Goal: Task Accomplishment & Management: Complete application form

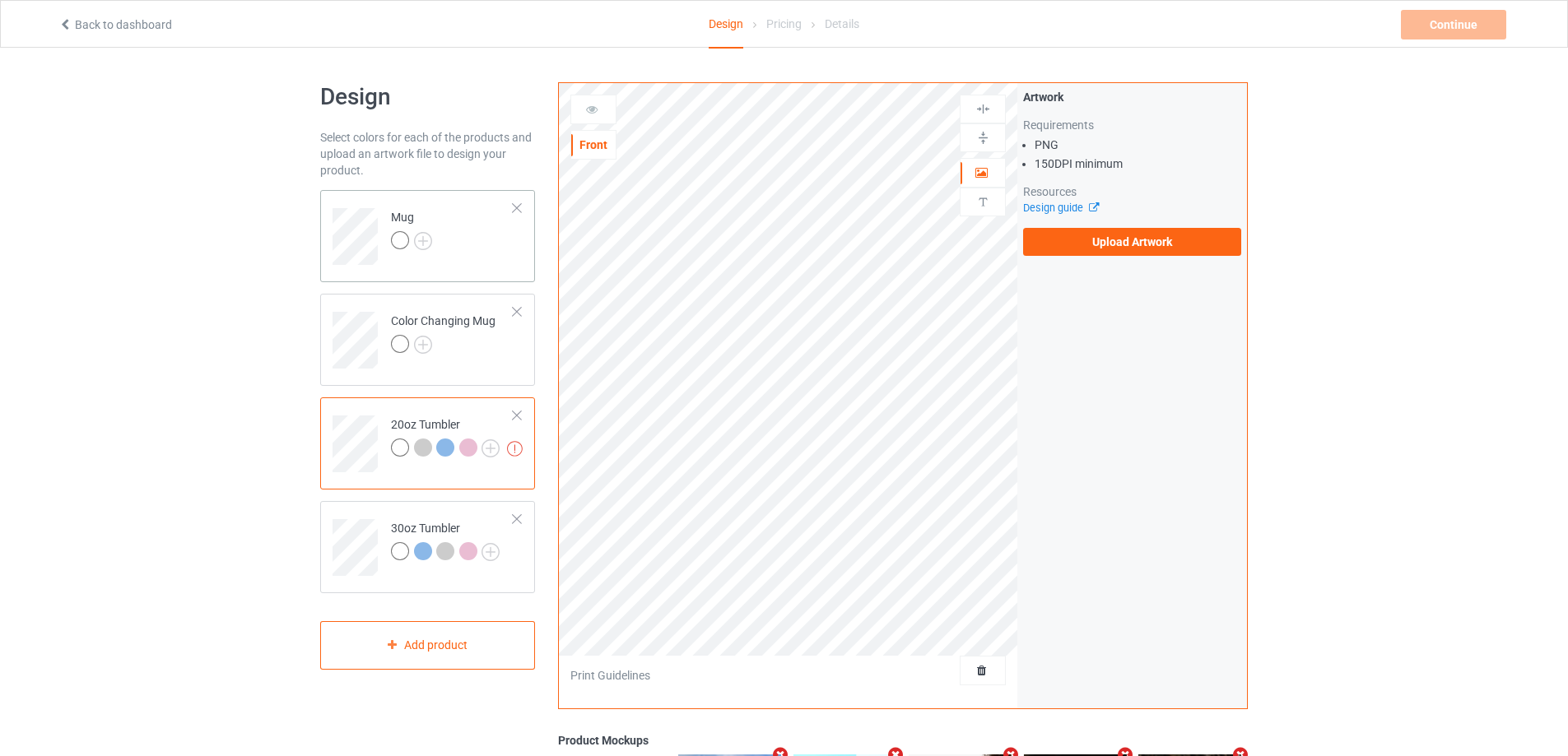
click at [487, 240] on td "Mug" at bounding box center [452, 231] width 141 height 68
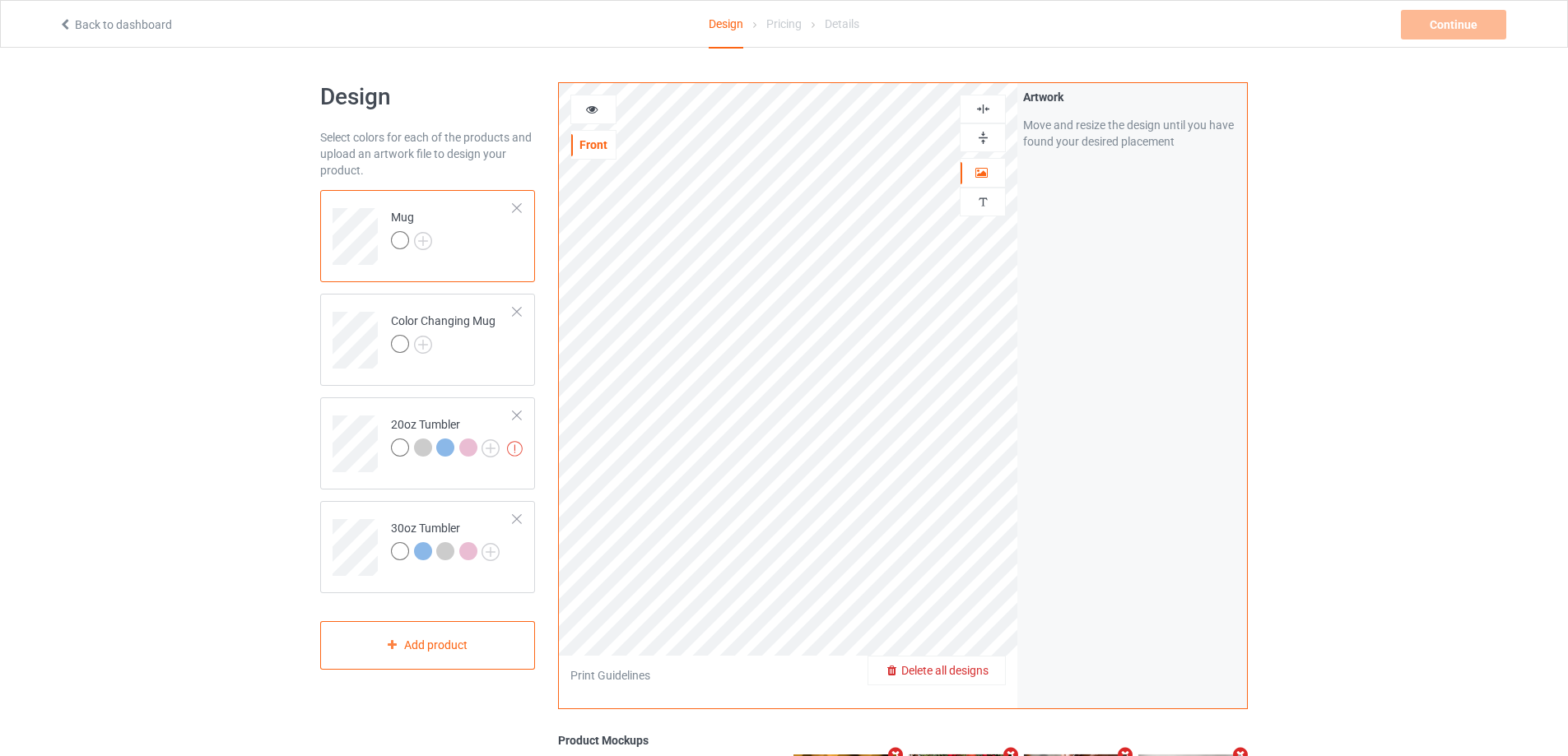
click at [984, 668] on span "Delete all designs" at bounding box center [945, 670] width 88 height 13
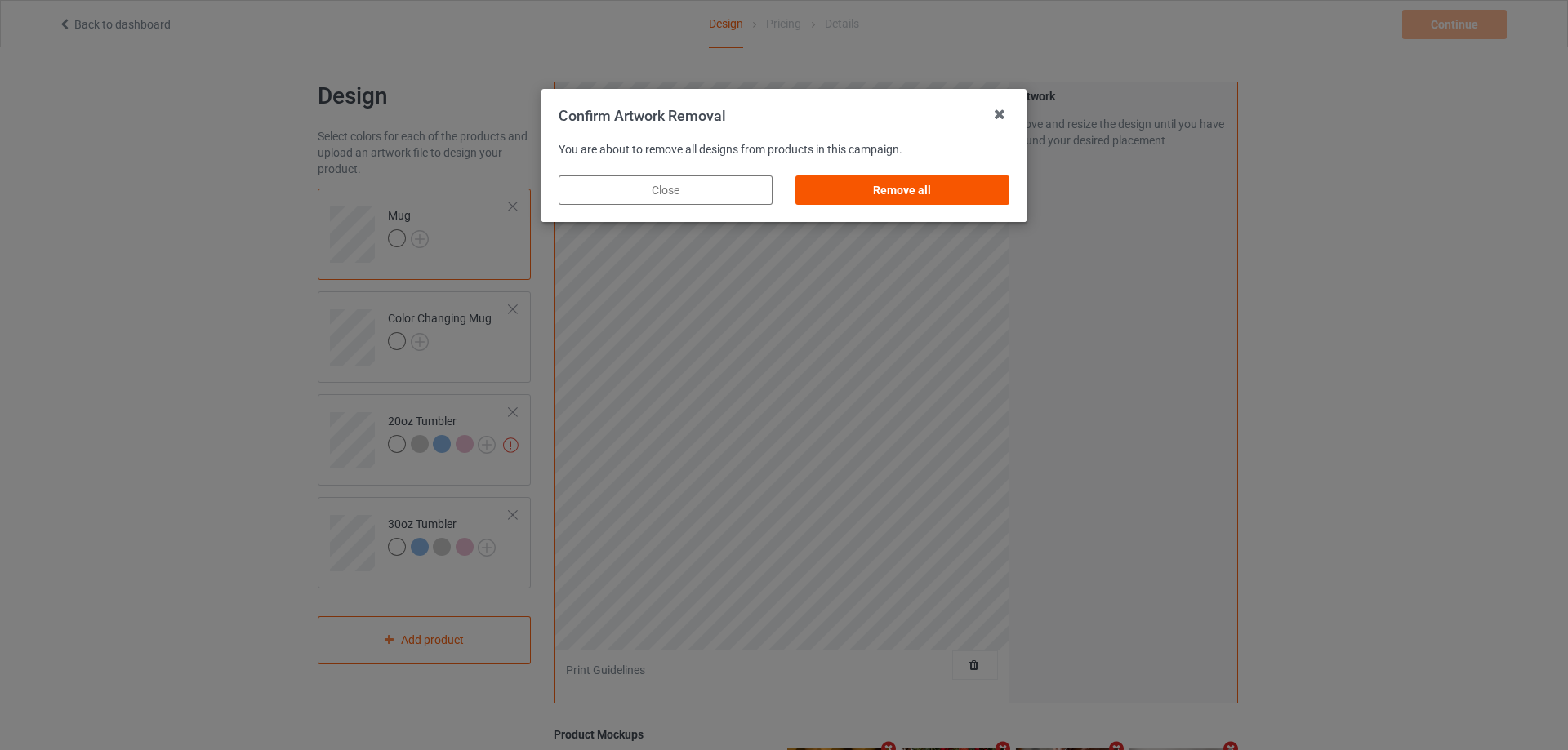
click at [941, 199] on div "Remove all" at bounding box center [902, 190] width 214 height 29
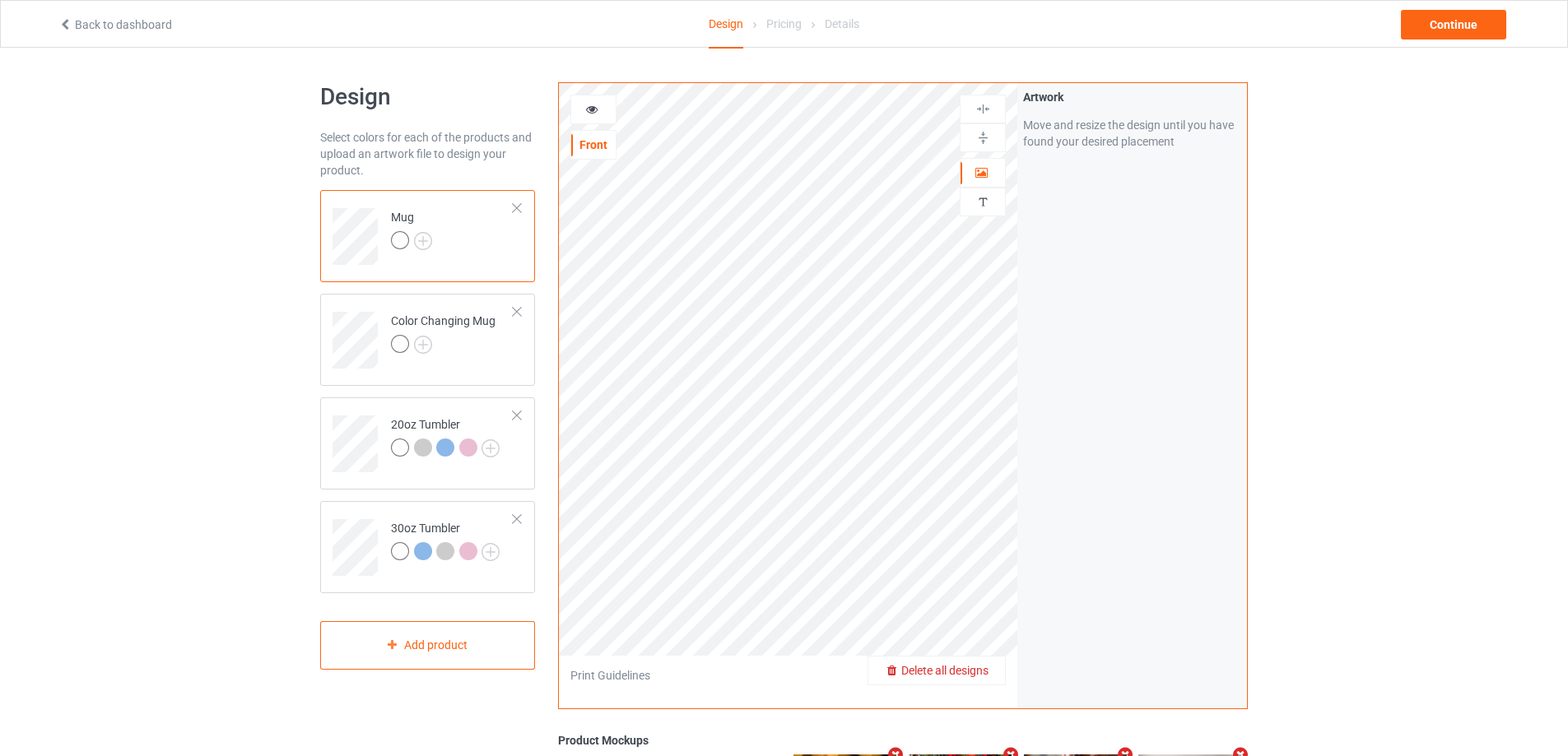
click at [969, 676] on span "Delete all designs" at bounding box center [945, 670] width 88 height 13
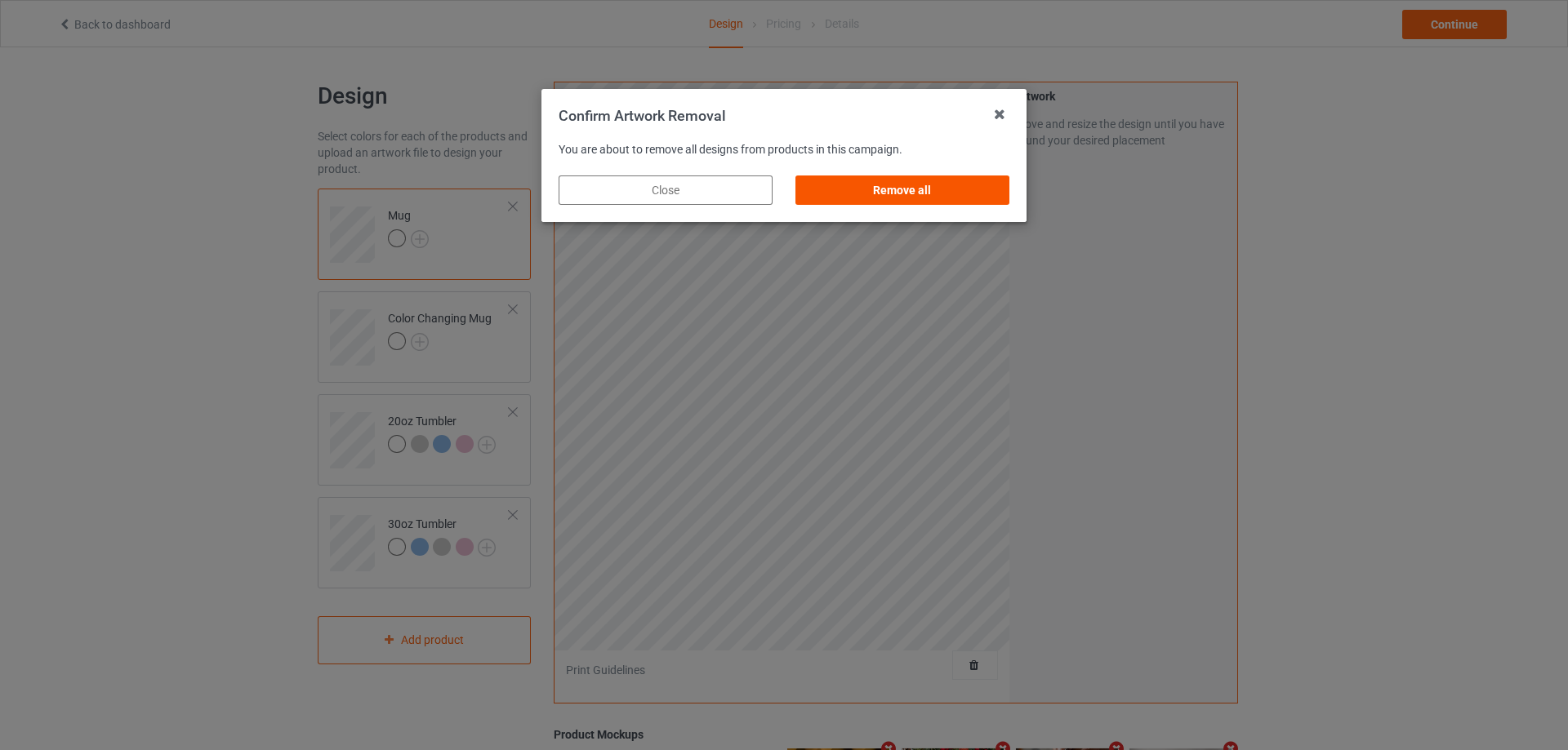
click at [896, 187] on div "Remove all" at bounding box center [902, 190] width 214 height 29
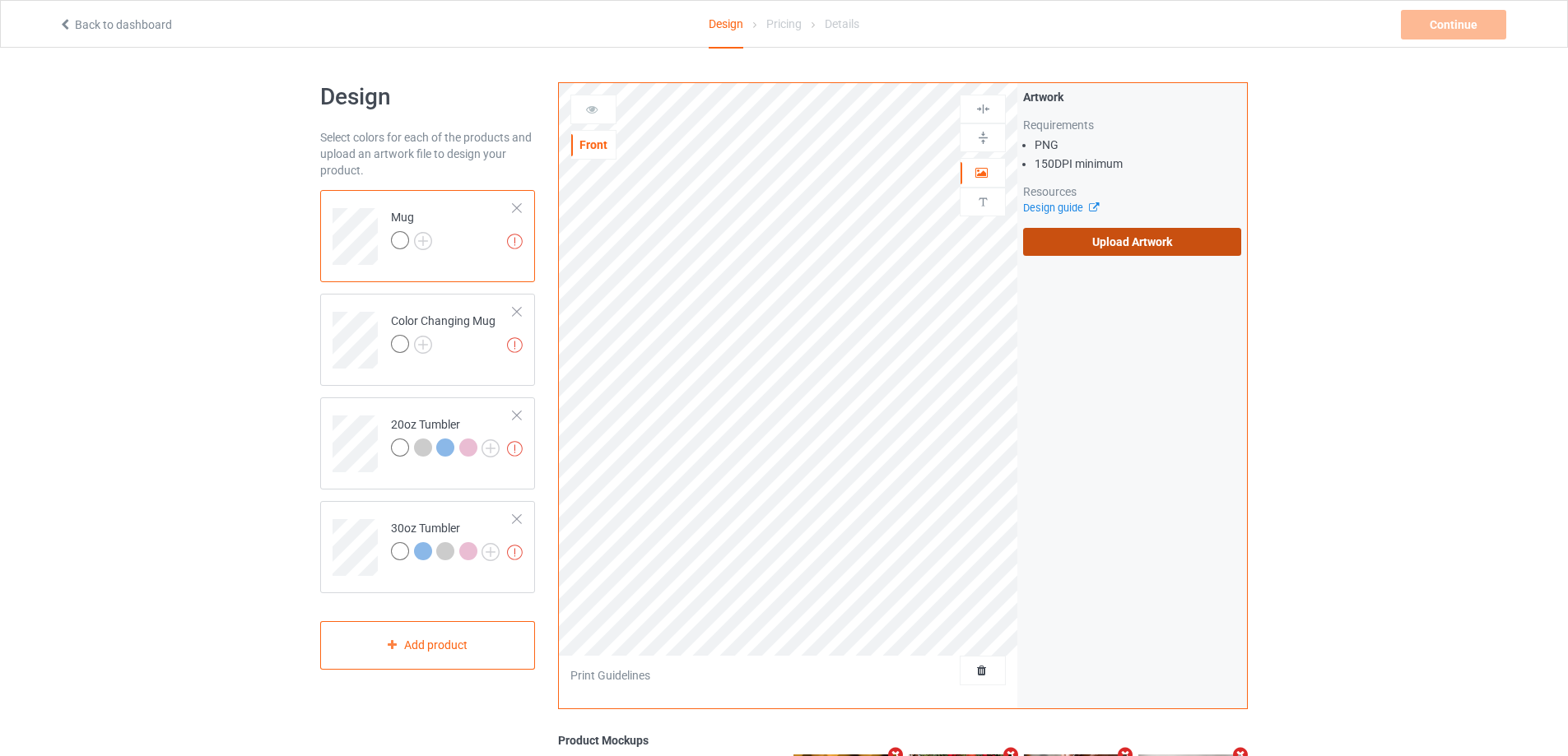
click at [1100, 246] on label "Upload Artwork" at bounding box center [1131, 242] width 218 height 28
click at [0, 0] on input "Upload Artwork" at bounding box center [0, 0] width 0 height 0
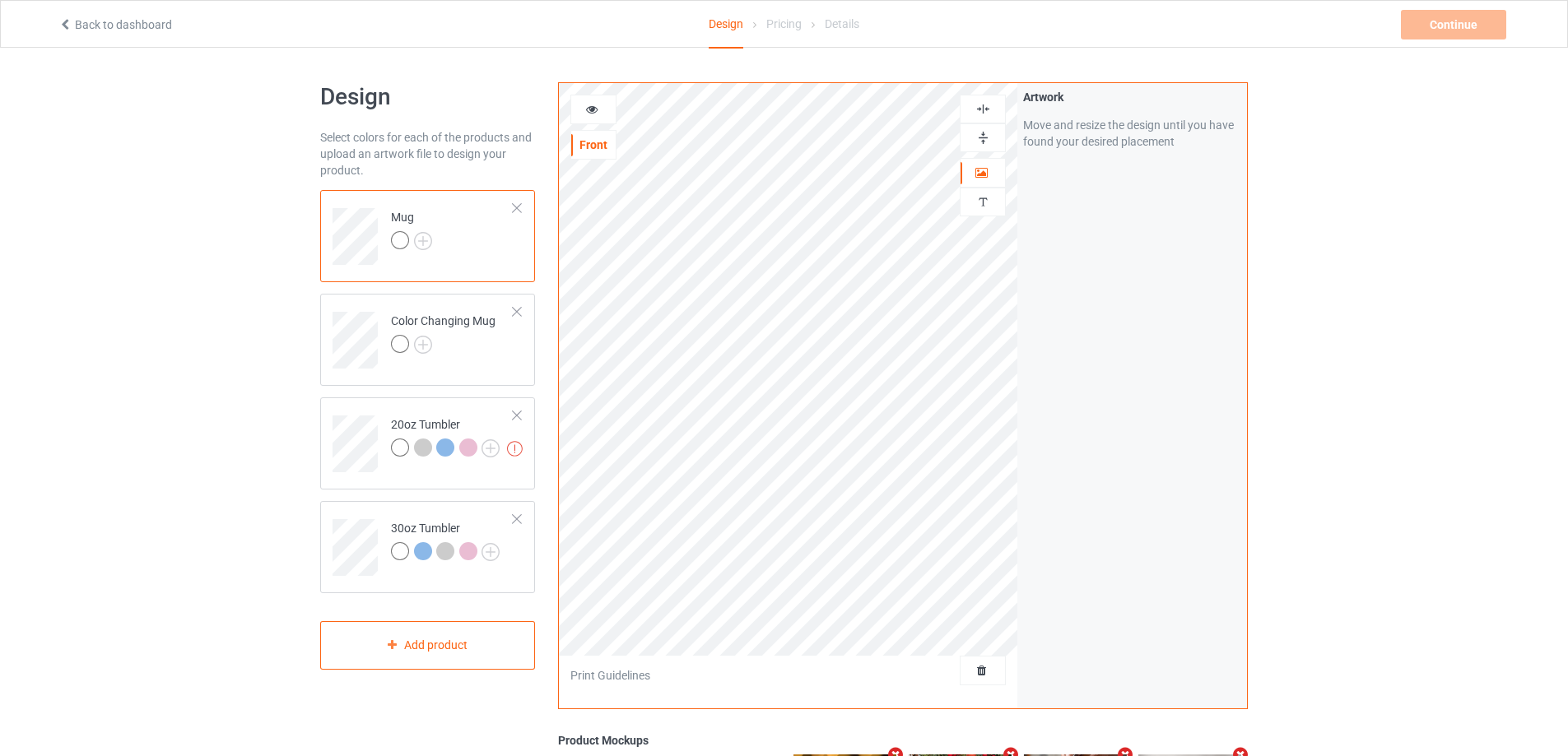
click at [986, 141] on img at bounding box center [983, 138] width 15 height 15
click at [590, 112] on icon at bounding box center [592, 107] width 14 height 11
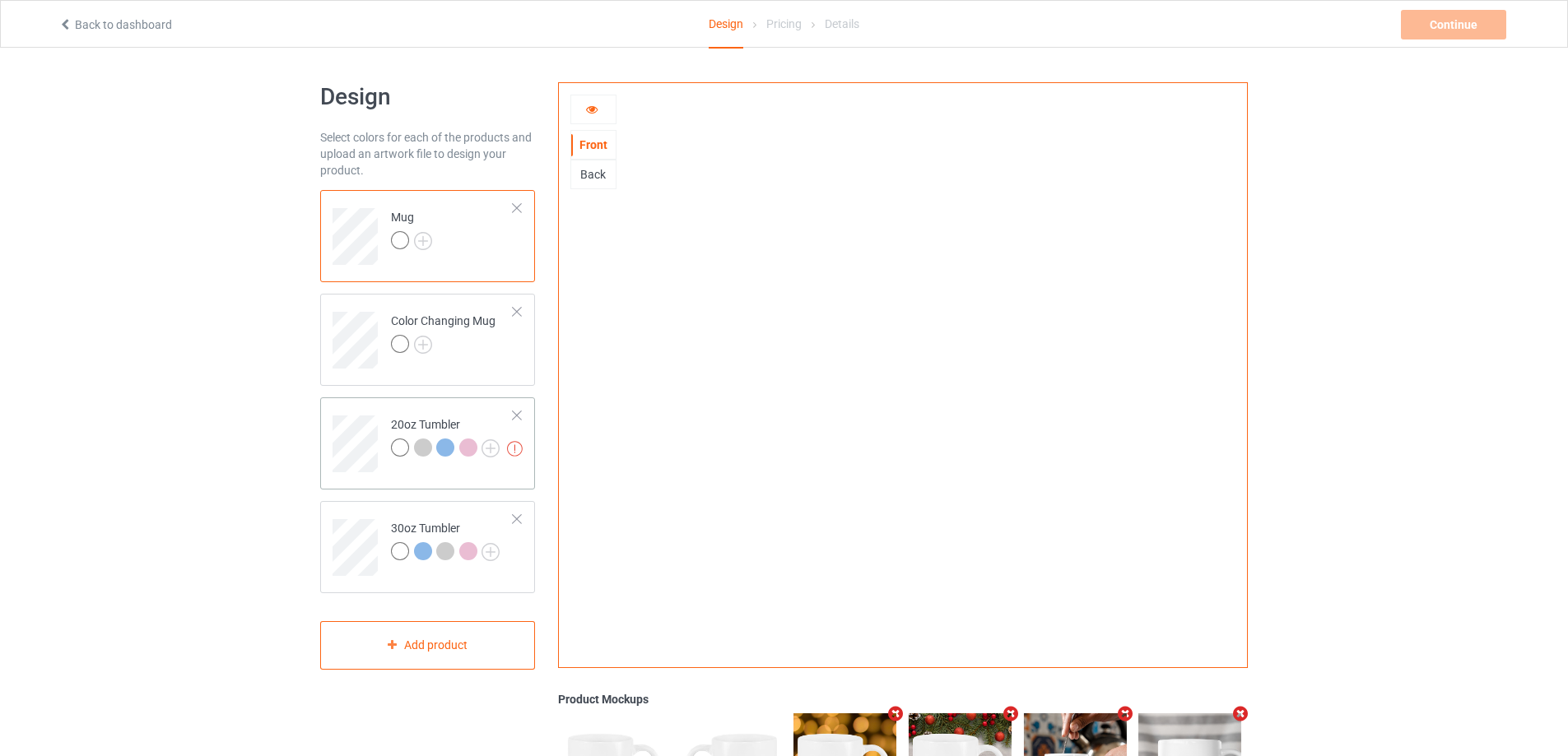
click at [370, 404] on td at bounding box center [357, 438] width 49 height 68
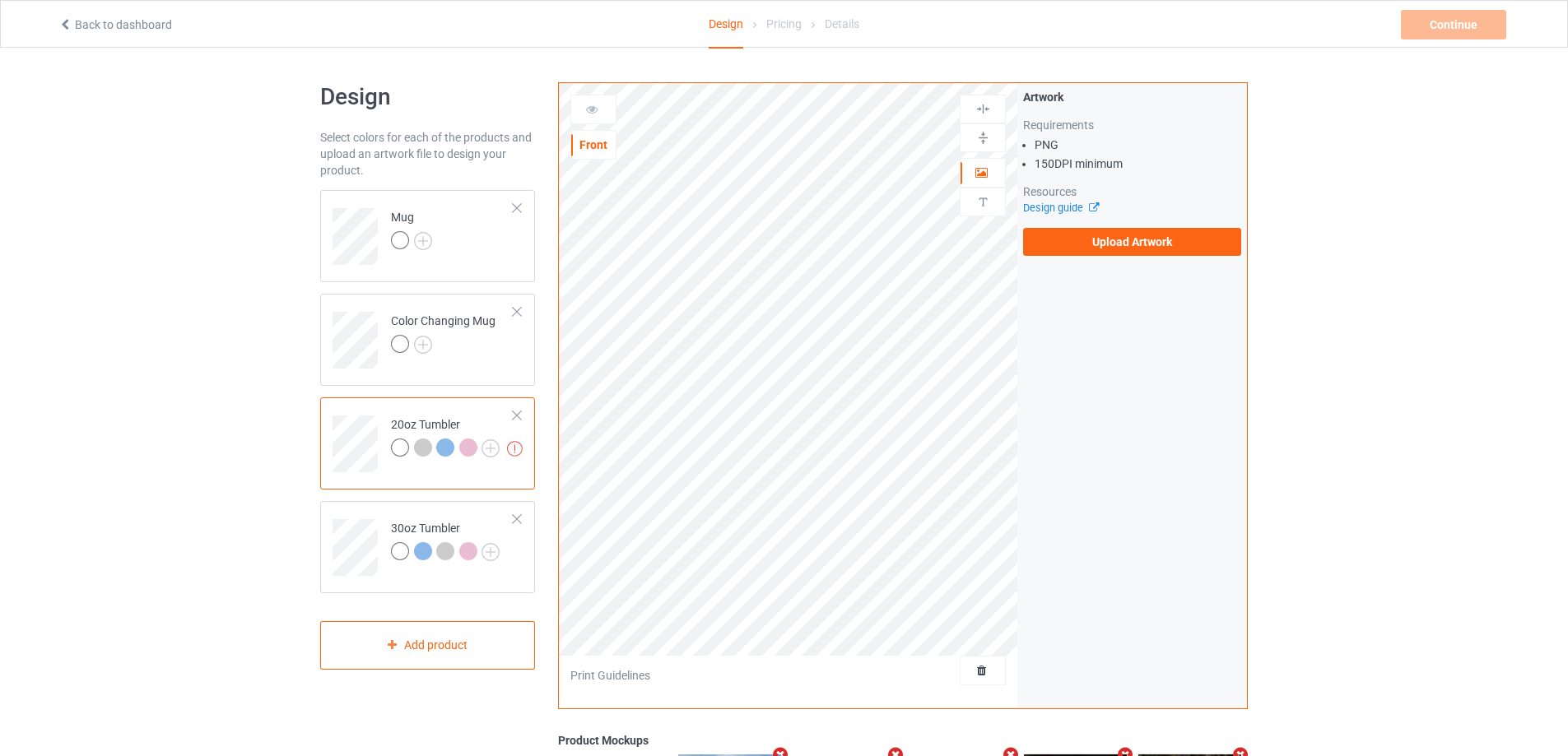
click at [1142, 257] on div "Artwork Requirements PNG 150 DPI minimum Resources Design guide Upload Artwork" at bounding box center [1131, 172] width 229 height 179
click at [1143, 252] on label "Upload Artwork" at bounding box center [1131, 242] width 218 height 28
click at [0, 0] on input "Upload Artwork" at bounding box center [0, 0] width 0 height 0
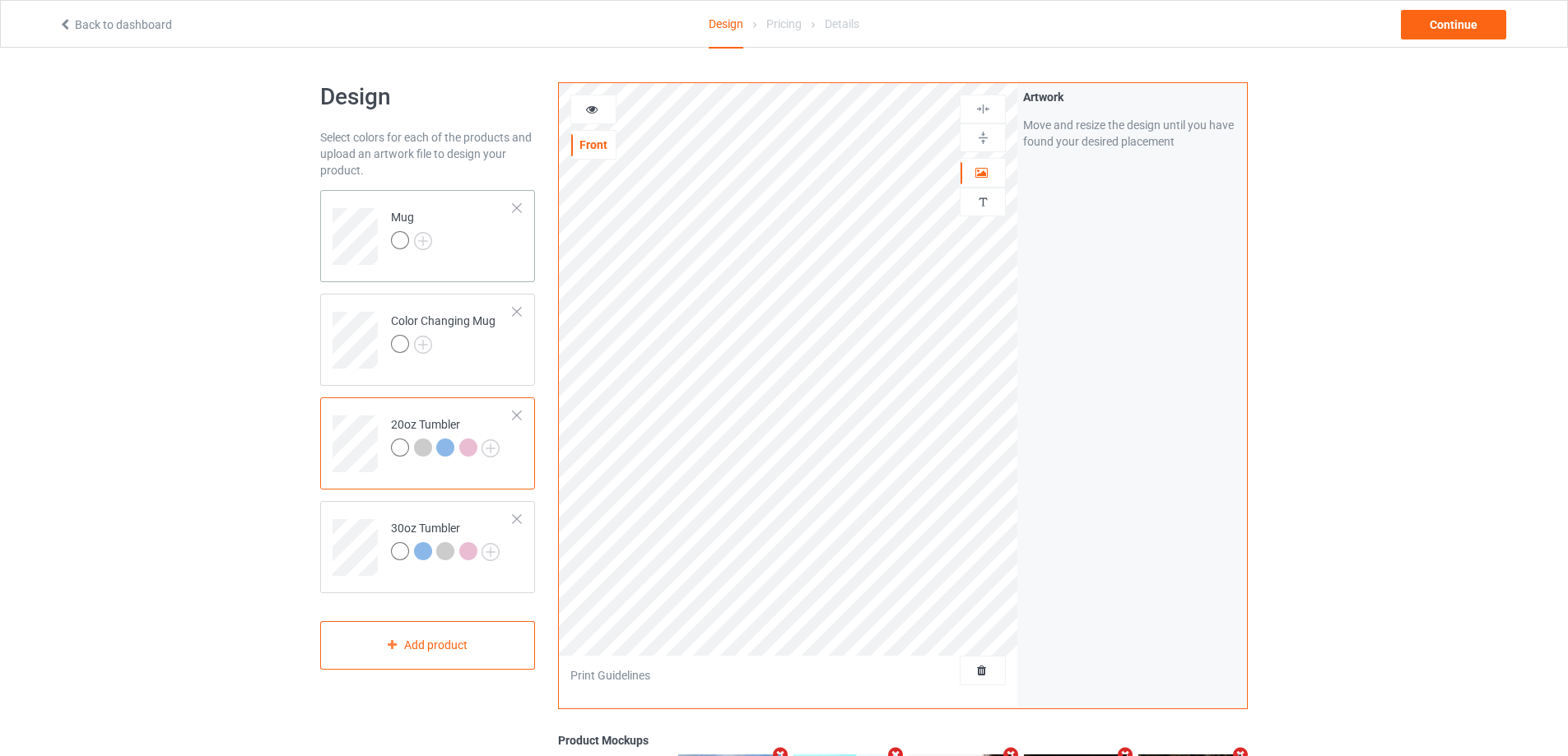
click at [460, 229] on td "Mug" at bounding box center [452, 231] width 141 height 68
click at [375, 412] on td at bounding box center [357, 438] width 49 height 68
click at [593, 105] on icon at bounding box center [592, 107] width 14 height 11
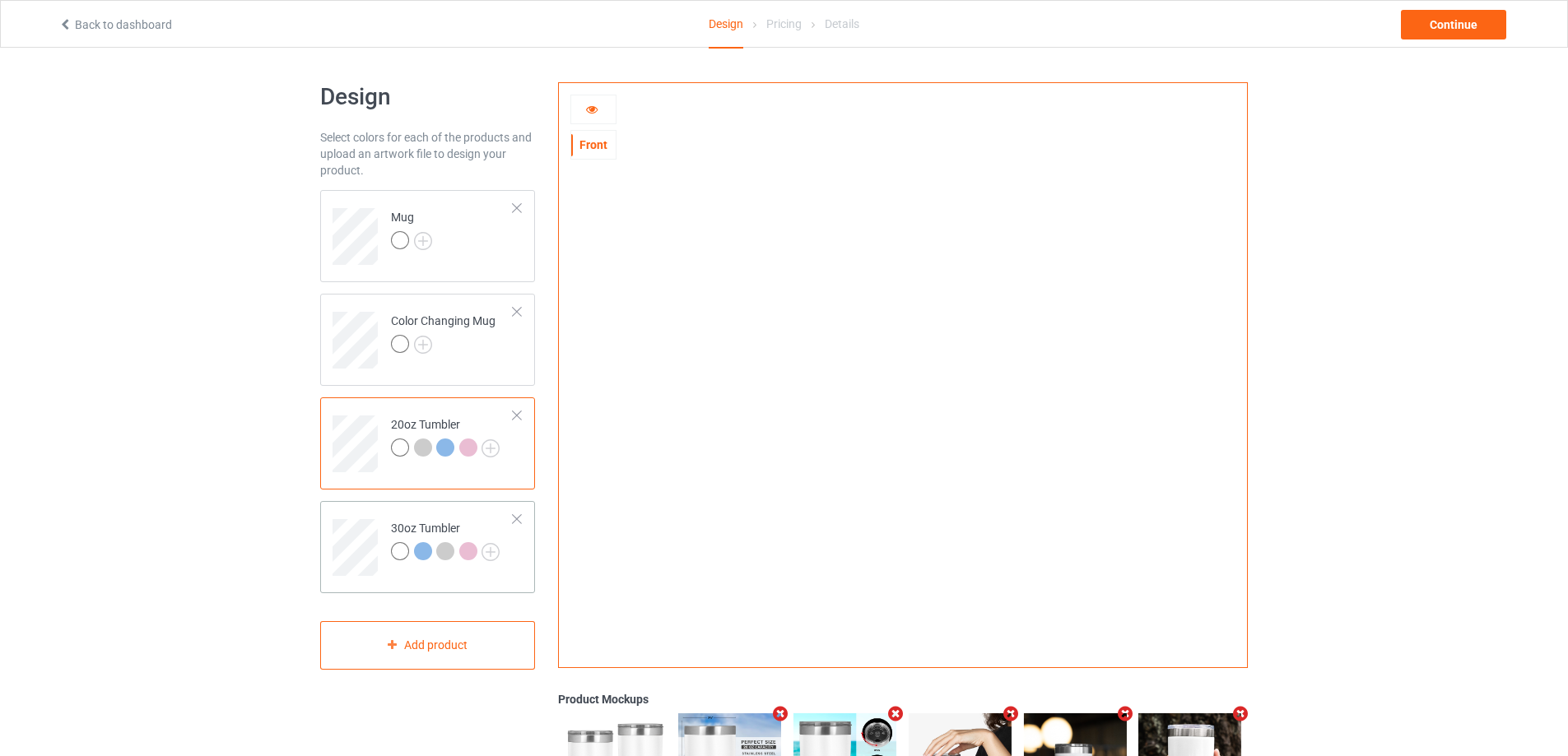
click at [410, 520] on div "30oz Tumbler" at bounding box center [445, 540] width 108 height 40
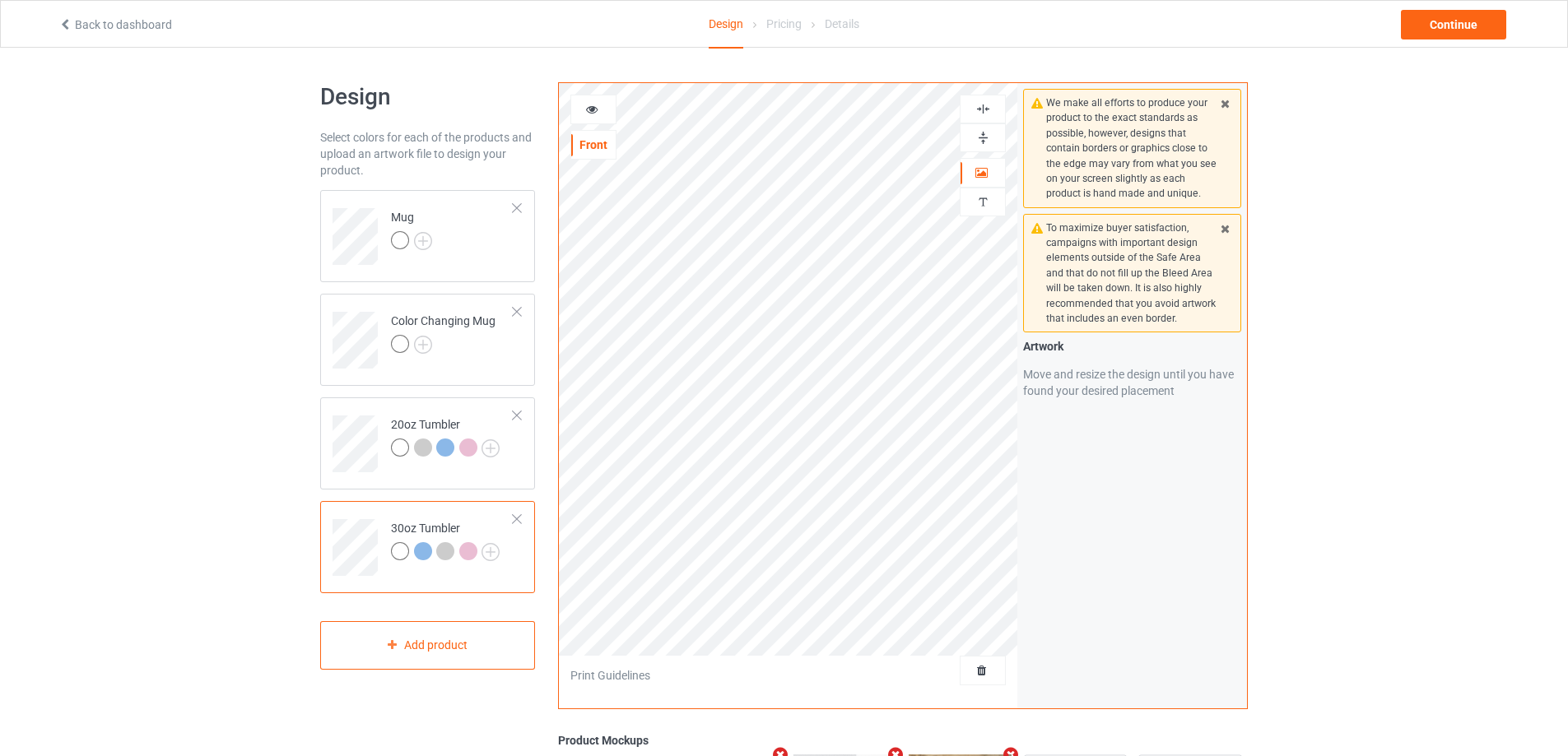
click at [594, 111] on icon at bounding box center [592, 107] width 14 height 11
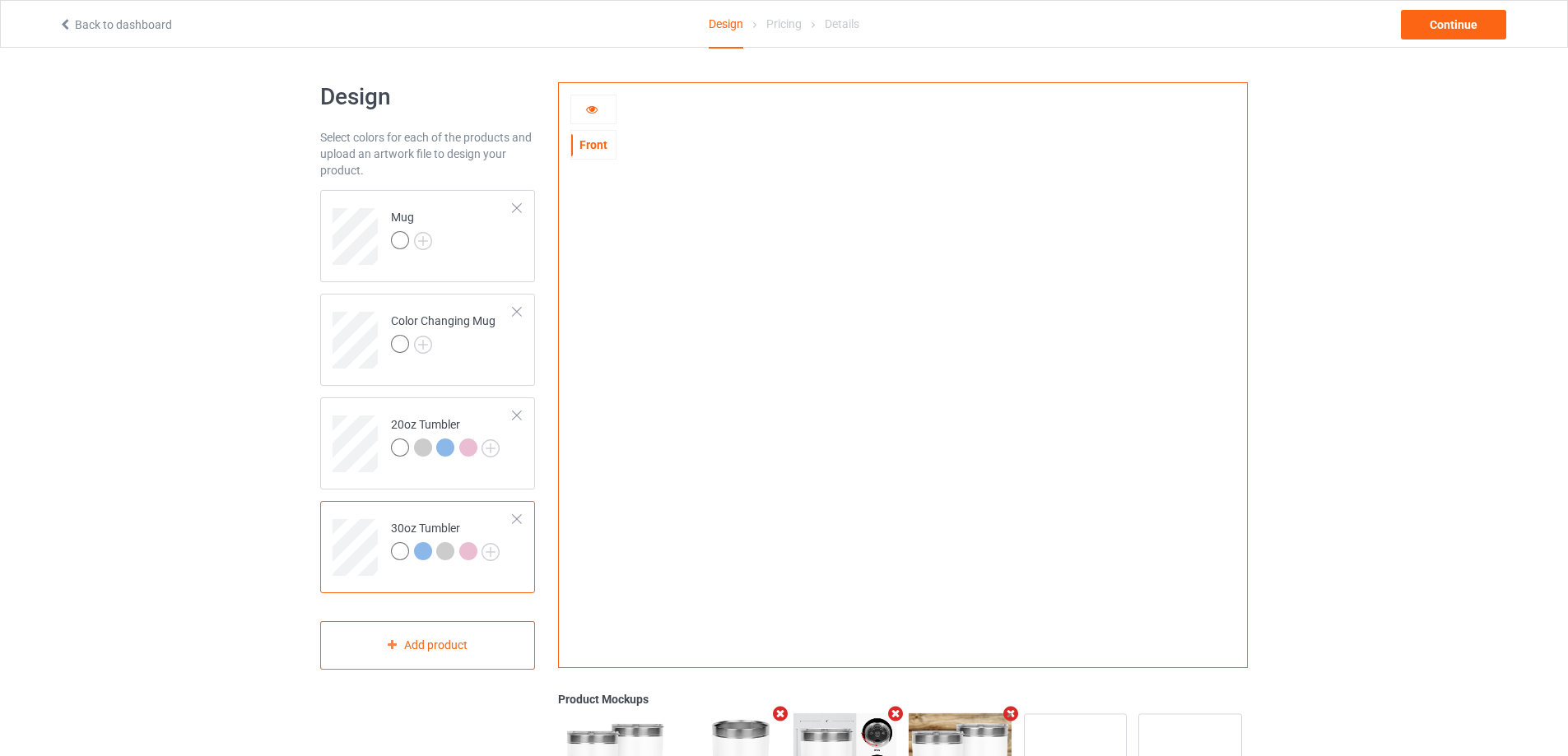
click at [594, 112] on icon at bounding box center [592, 107] width 14 height 11
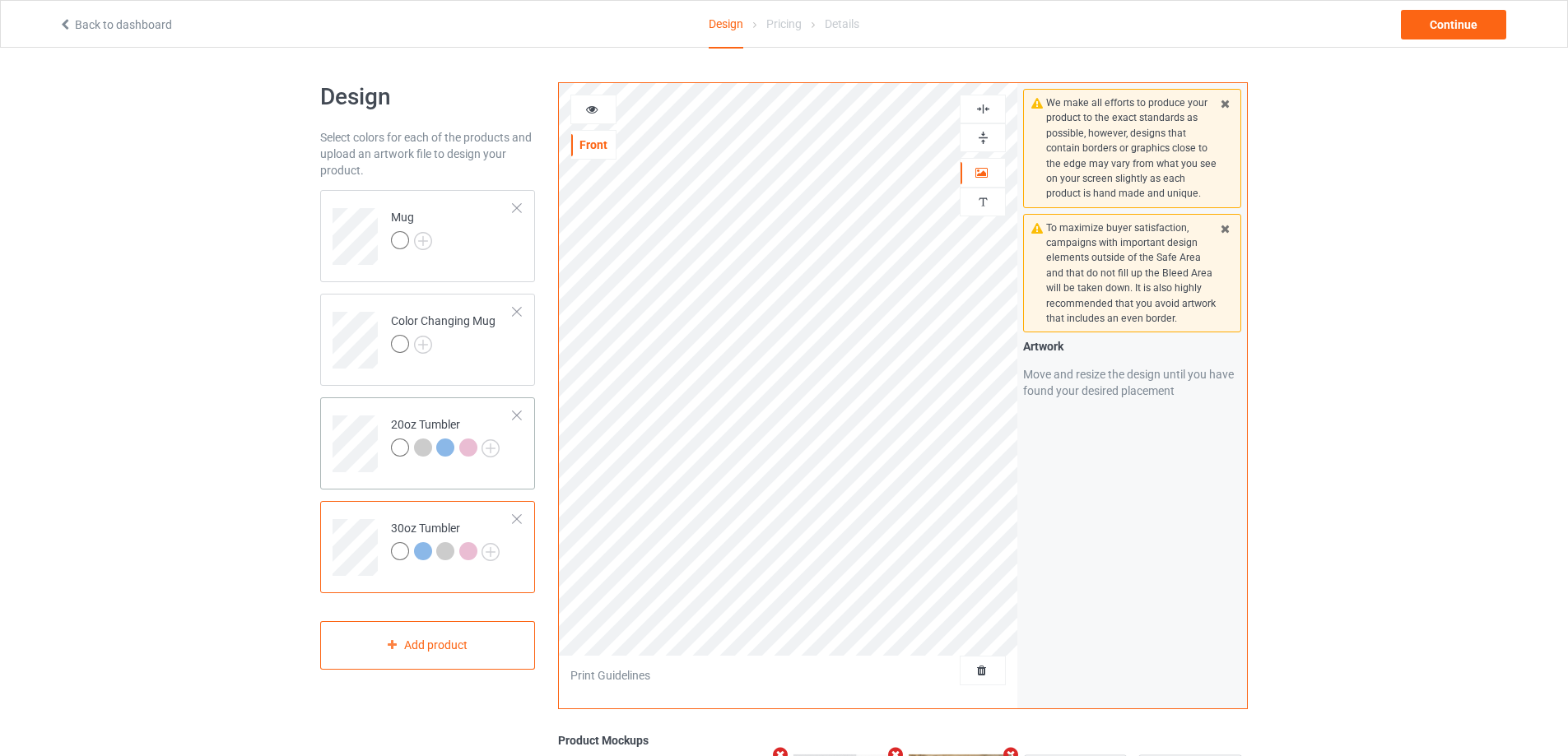
click at [385, 472] on div "20oz Tumbler" at bounding box center [427, 443] width 215 height 92
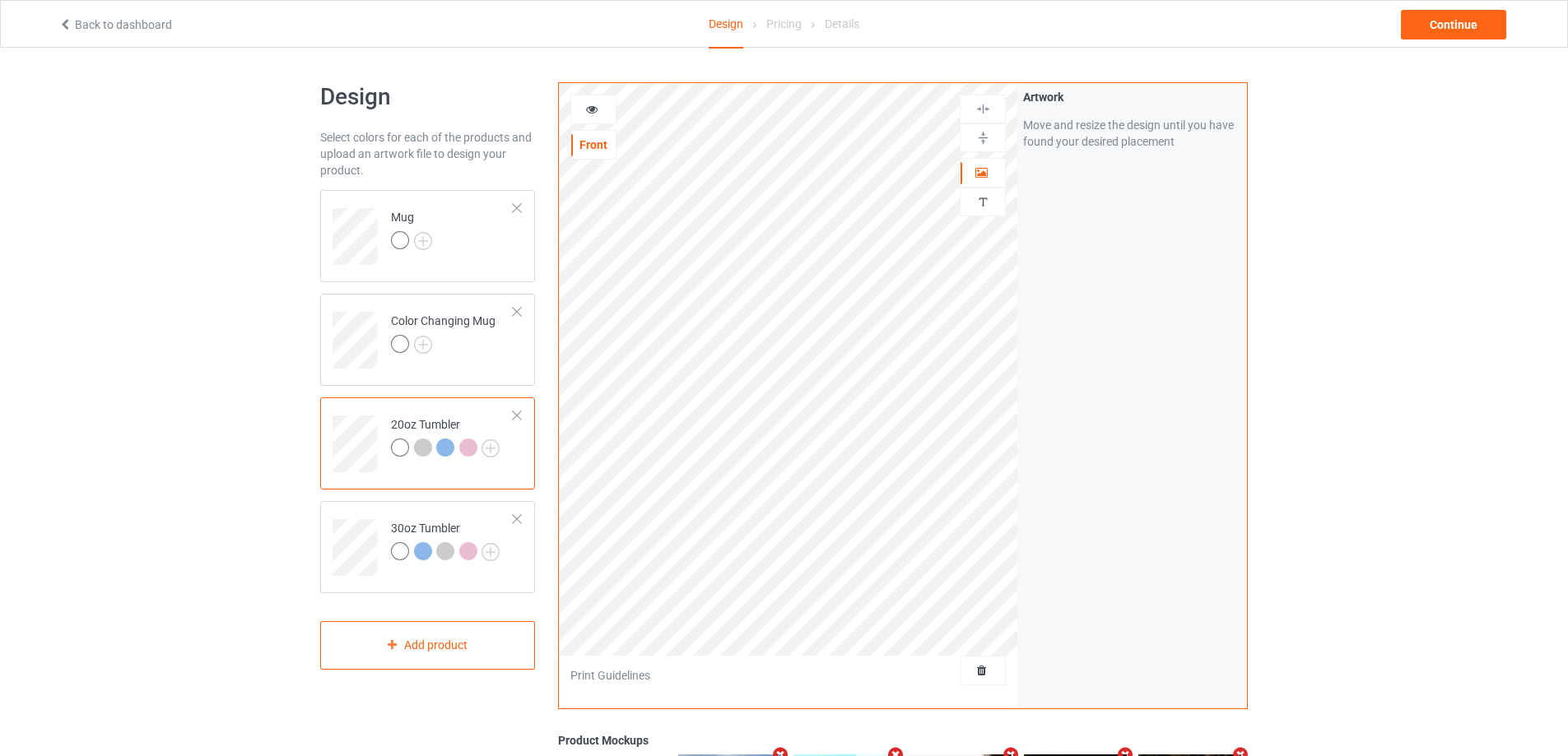
click at [597, 105] on icon at bounding box center [592, 107] width 14 height 11
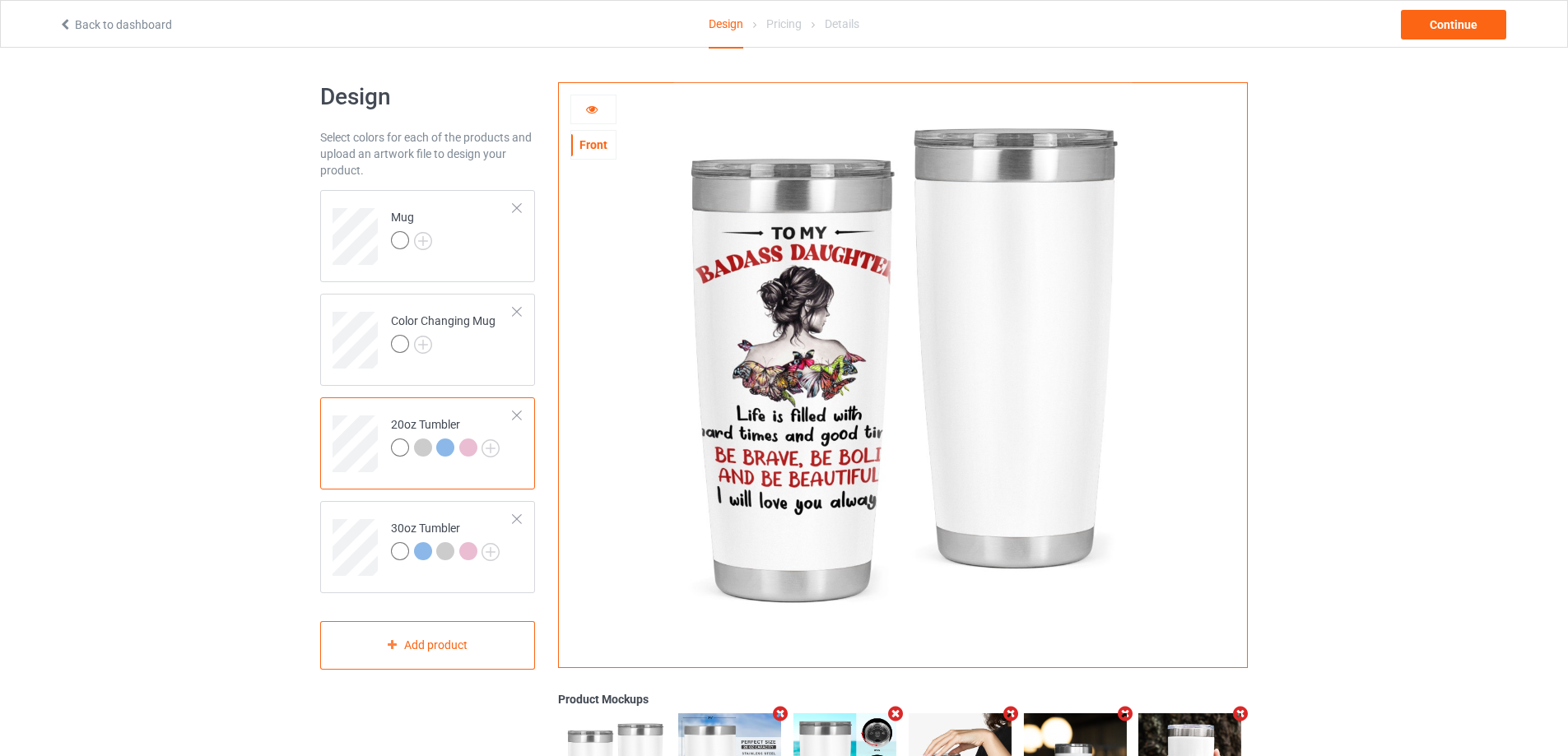
click at [597, 105] on icon at bounding box center [592, 107] width 14 height 11
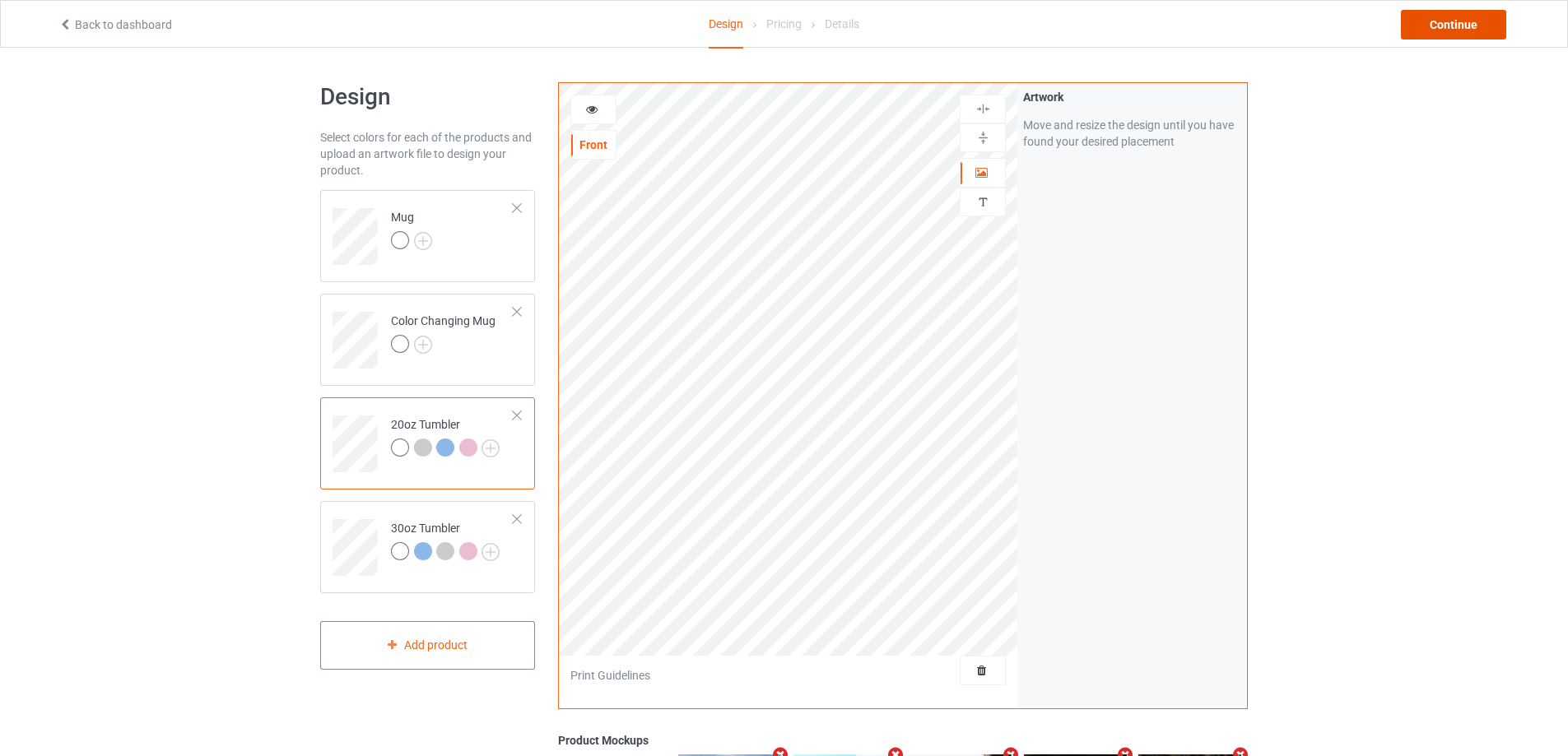
click at [1465, 24] on div "Continue" at bounding box center [1453, 24] width 106 height 29
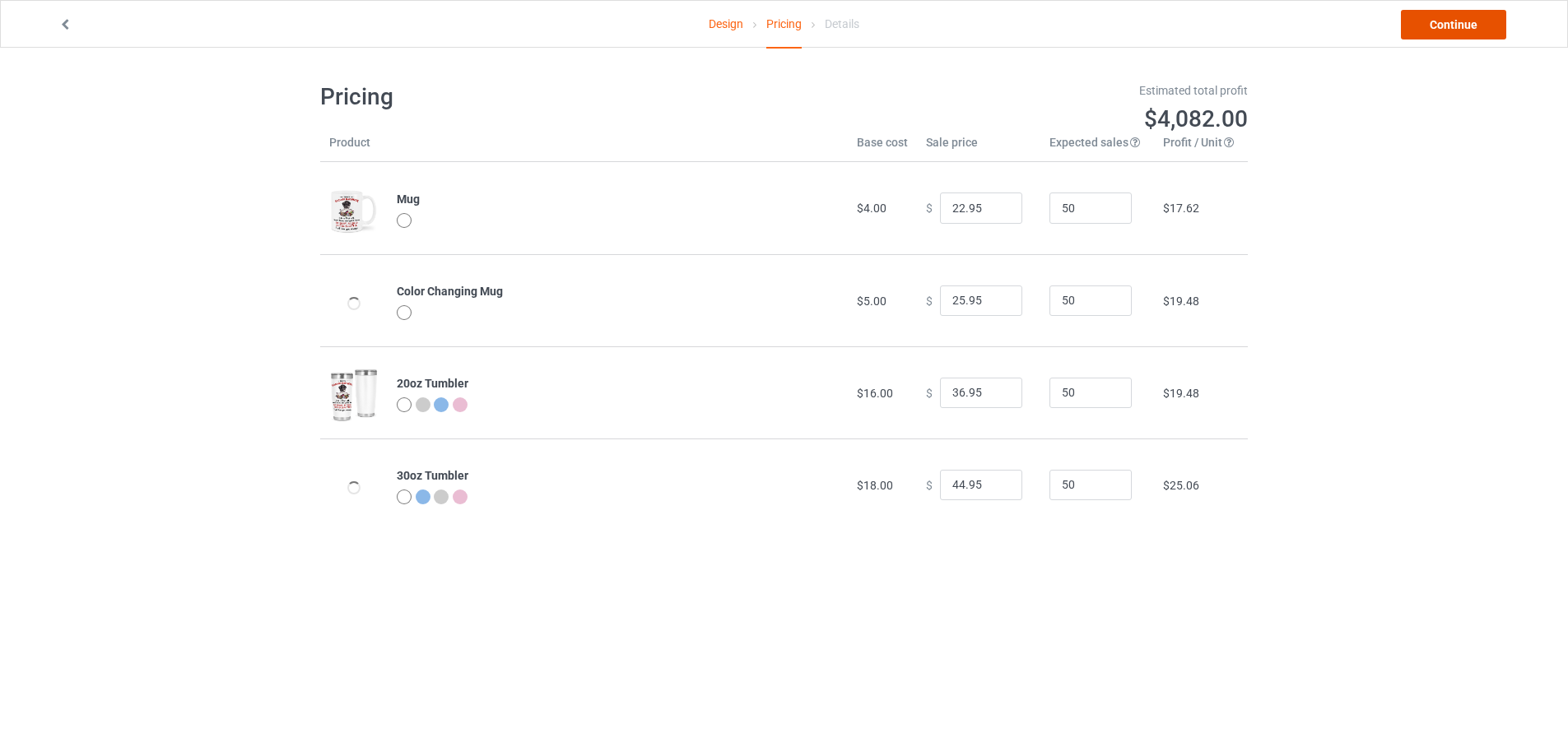
click at [1465, 24] on link "Continue" at bounding box center [1453, 24] width 106 height 29
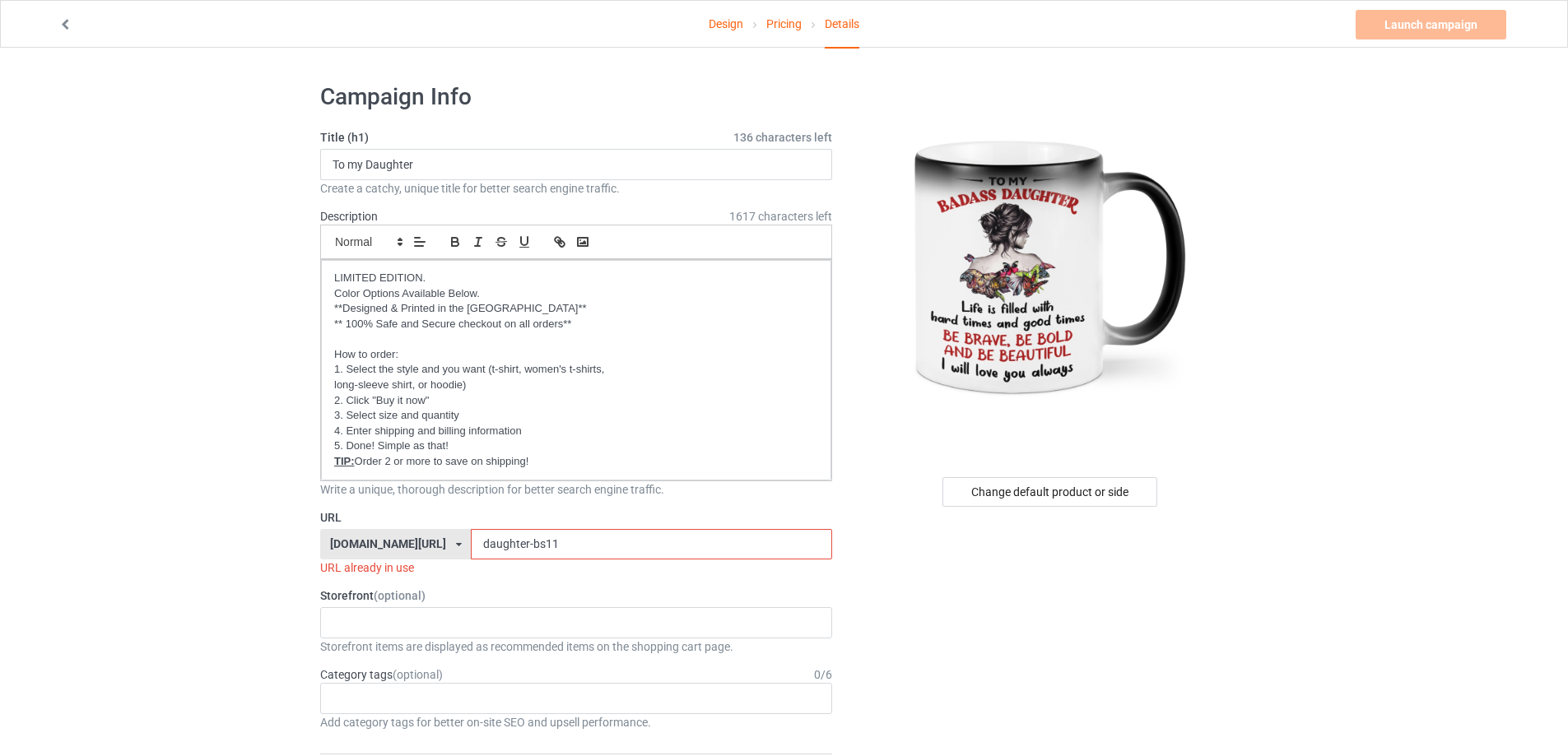
drag, startPoint x: 557, startPoint y: 537, endPoint x: 508, endPoint y: 543, distance: 49.4
click at [508, 543] on input "daughter-bs11" at bounding box center [651, 544] width 361 height 31
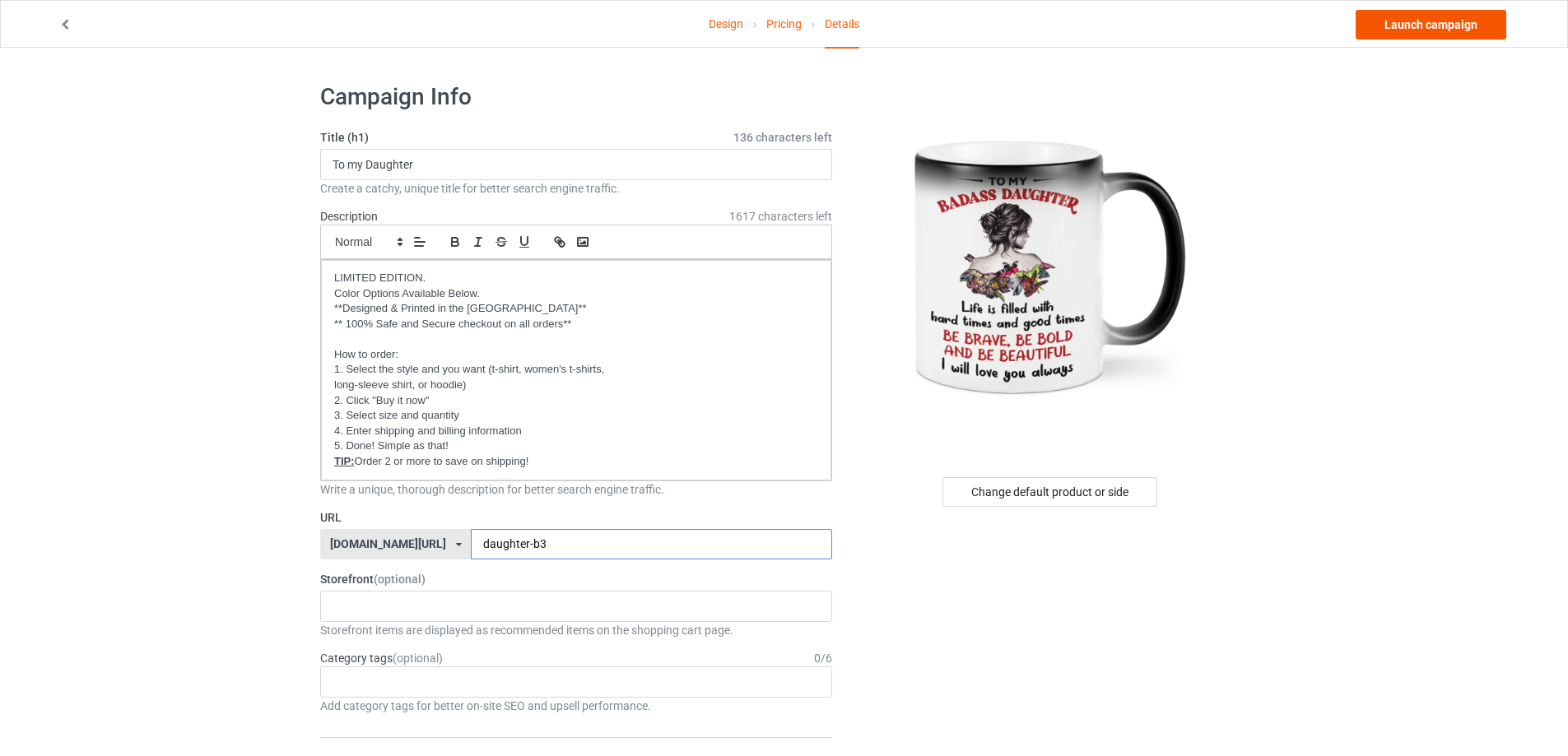
type input "daughter-b3"
click at [1453, 33] on link "Launch campaign" at bounding box center [1430, 24] width 150 height 29
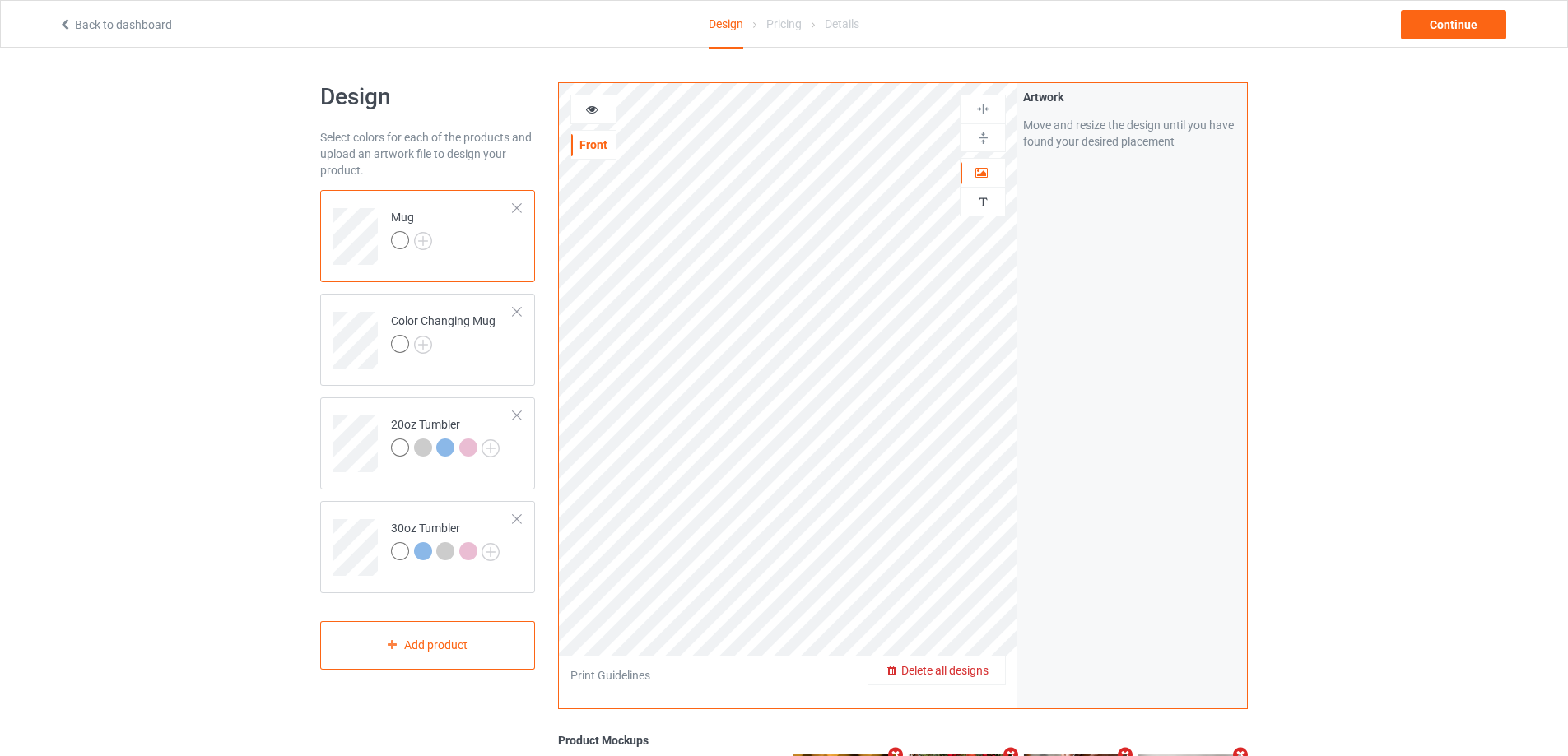
click at [984, 668] on span "Delete all designs" at bounding box center [945, 670] width 88 height 13
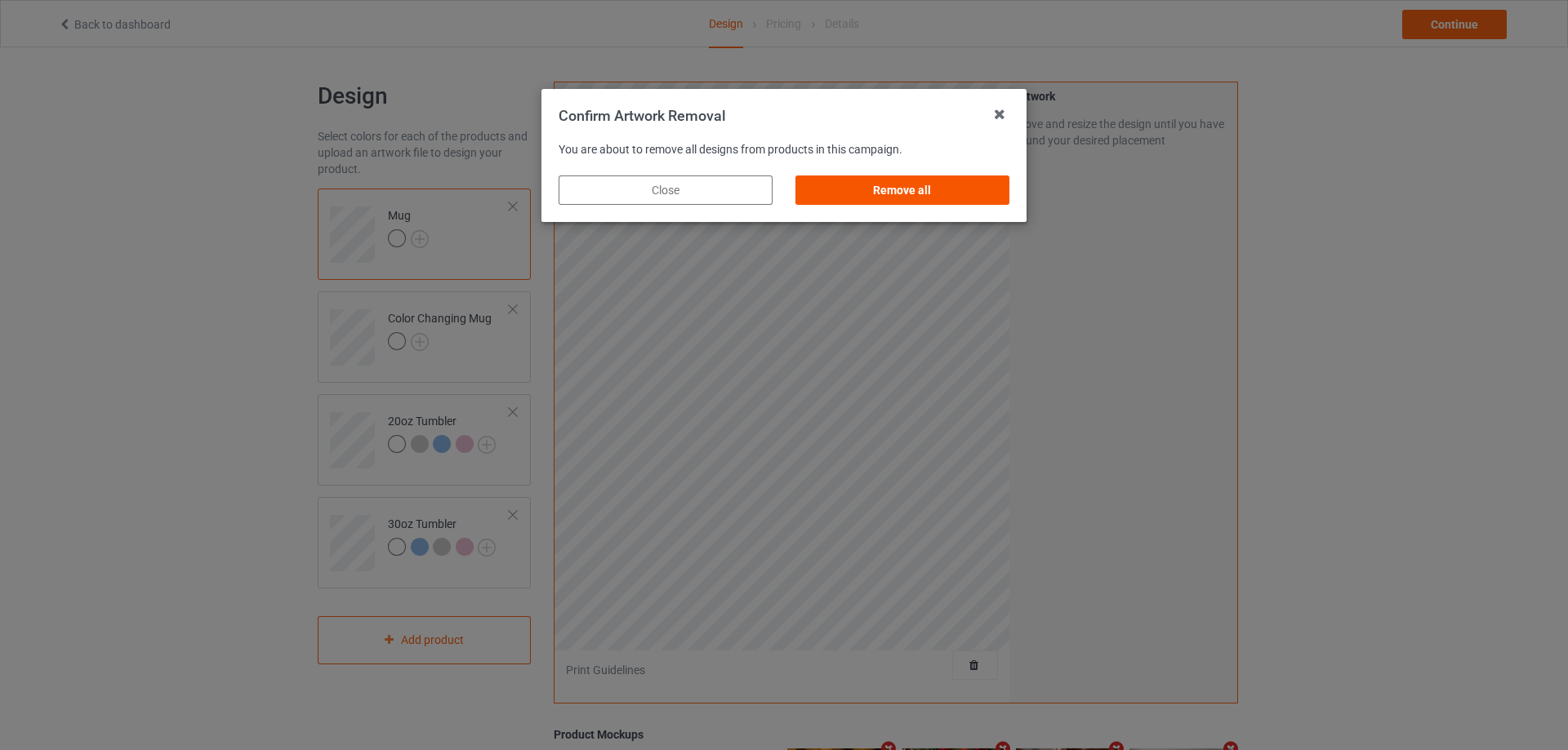
click at [939, 184] on div "Remove all" at bounding box center [902, 190] width 214 height 29
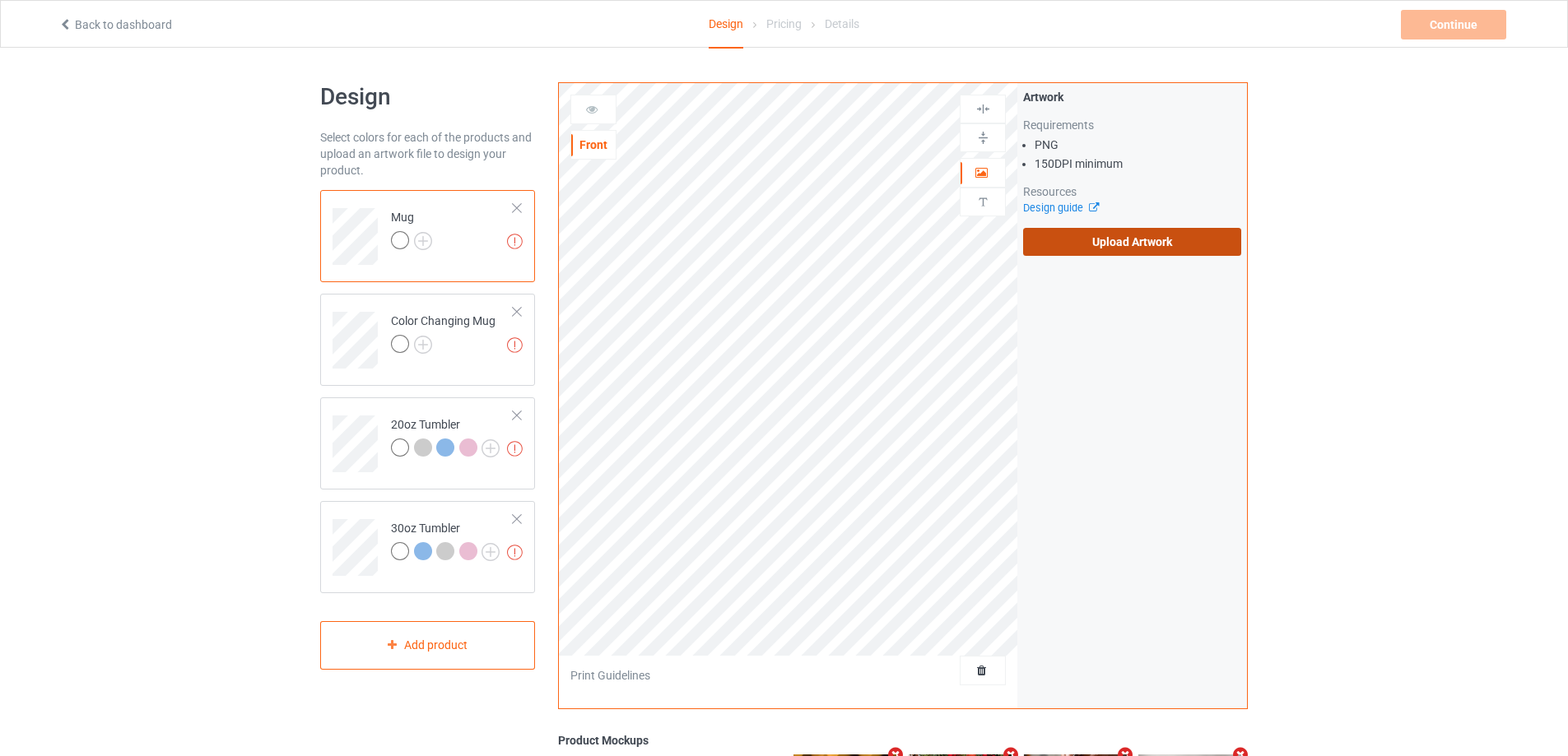
click at [1073, 241] on label "Upload Artwork" at bounding box center [1131, 242] width 218 height 28
click at [0, 0] on input "Upload Artwork" at bounding box center [0, 0] width 0 height 0
